Goal: Navigation & Orientation: Find specific page/section

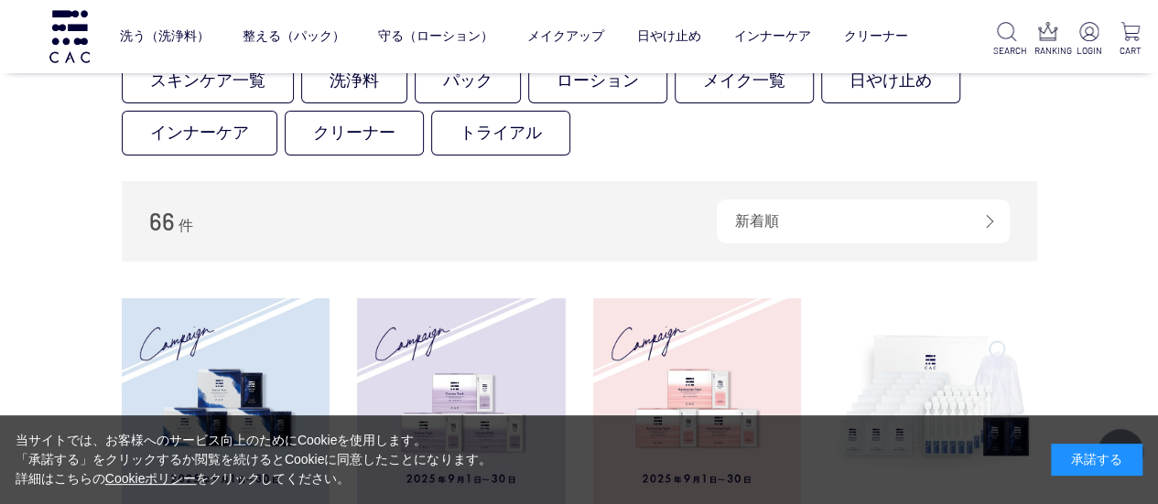
scroll to position [92, 0]
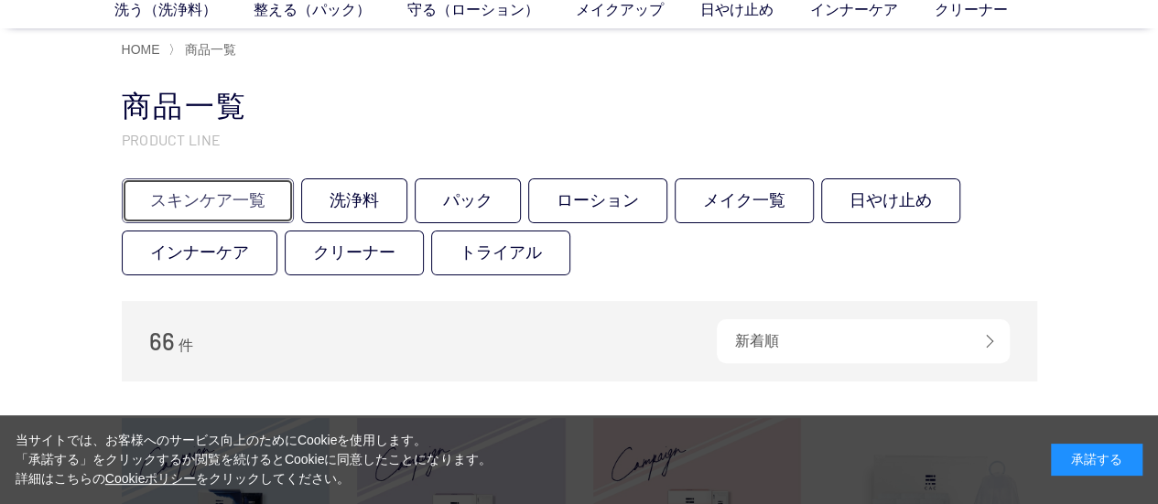
click at [255, 203] on link "スキンケア一覧" at bounding box center [208, 200] width 172 height 45
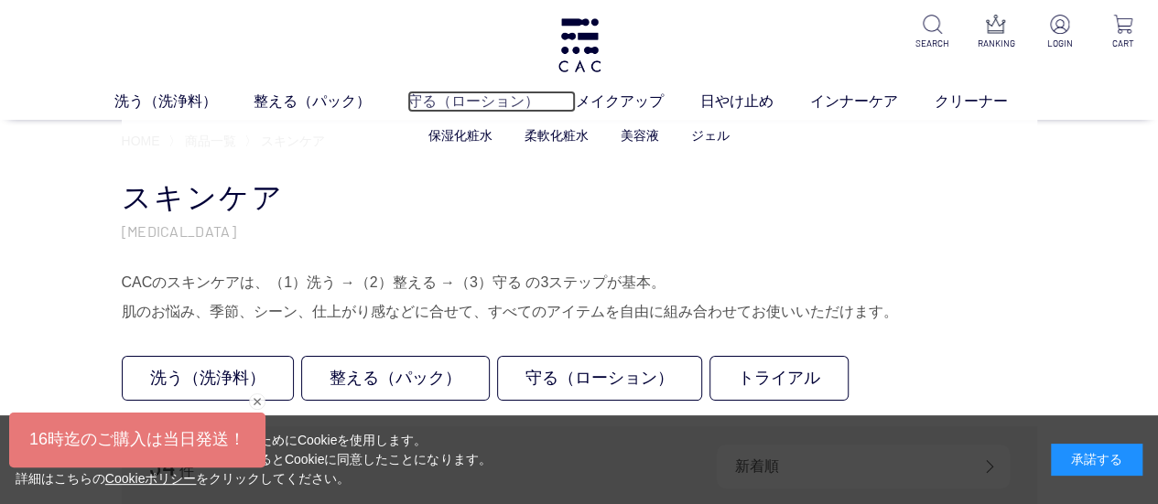
click at [434, 102] on link "守る（ローション）" at bounding box center [491, 102] width 168 height 22
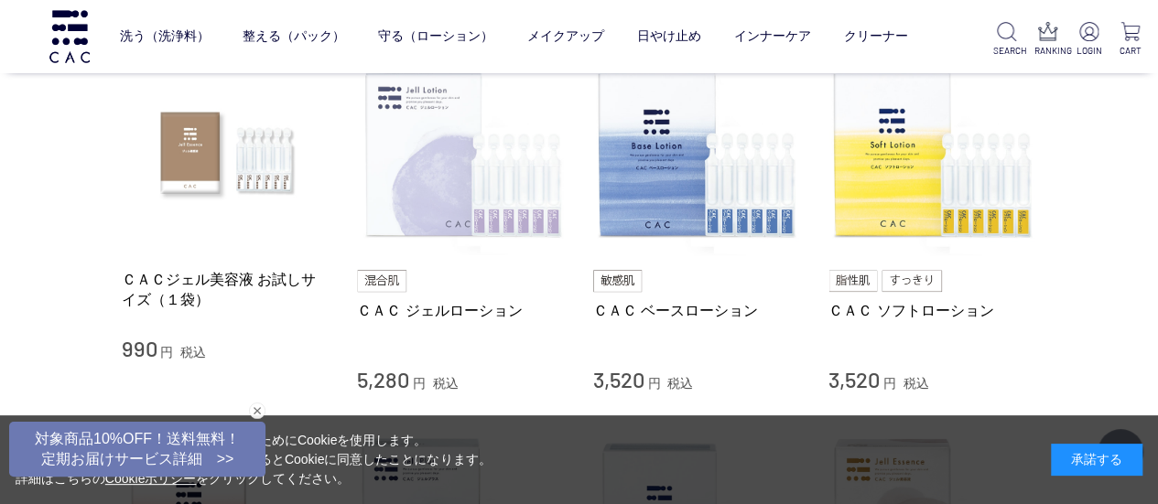
scroll to position [458, 0]
